Goal: Task Accomplishment & Management: Manage account settings

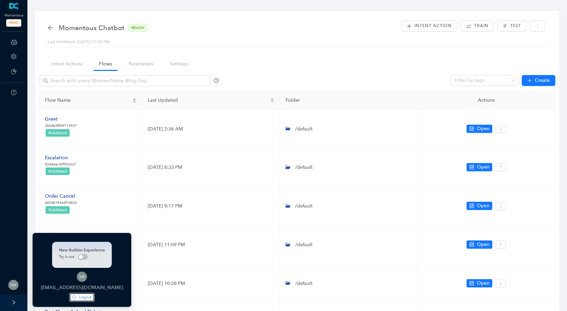
click at [91, 296] on span "Logout" at bounding box center [85, 298] width 13 height 6
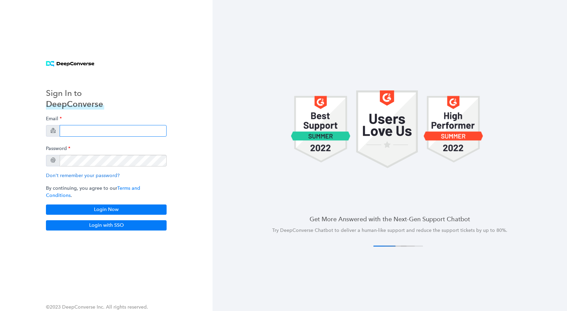
click at [80, 137] on input "email" at bounding box center [113, 131] width 107 height 12
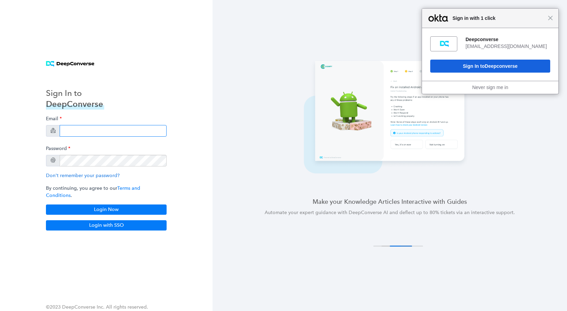
type input "[EMAIL_ADDRESS][DOMAIN_NAME]"
